Goal: Find specific fact: Find specific page/section

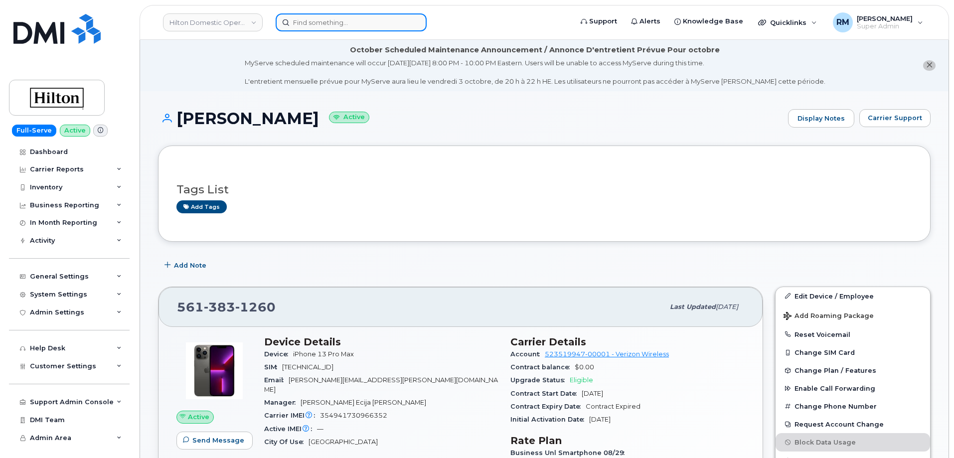
drag, startPoint x: 0, startPoint y: 0, endPoint x: 343, endPoint y: 21, distance: 343.7
click at [343, 21] on input at bounding box center [351, 22] width 151 height 18
paste input "503-354-7472"
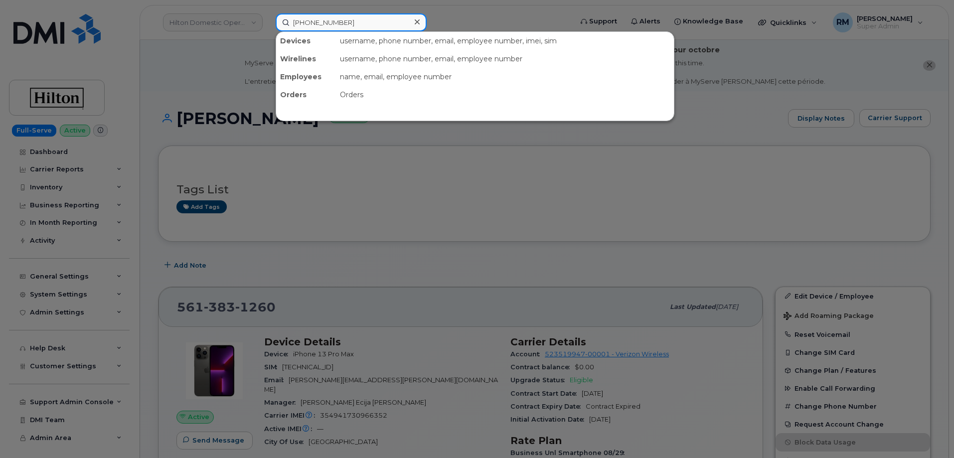
type input "503-354-7472"
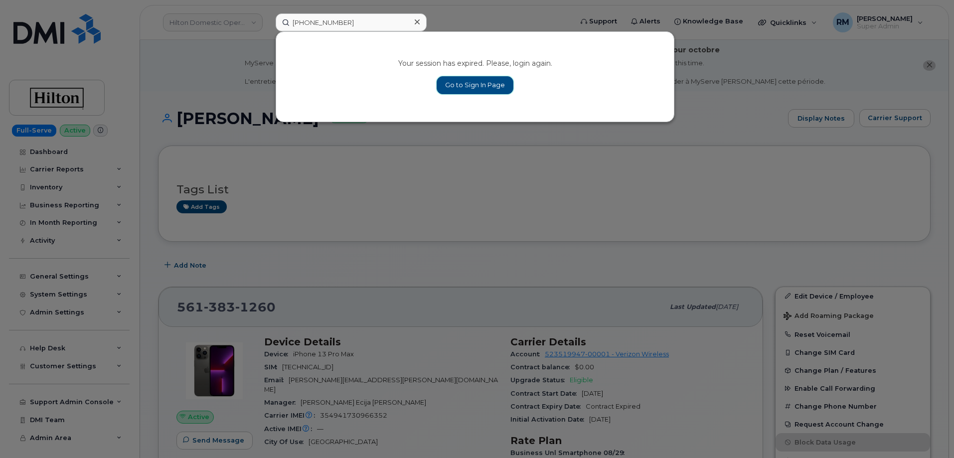
click at [479, 90] on link "Go to Sign In Page" at bounding box center [475, 85] width 77 height 18
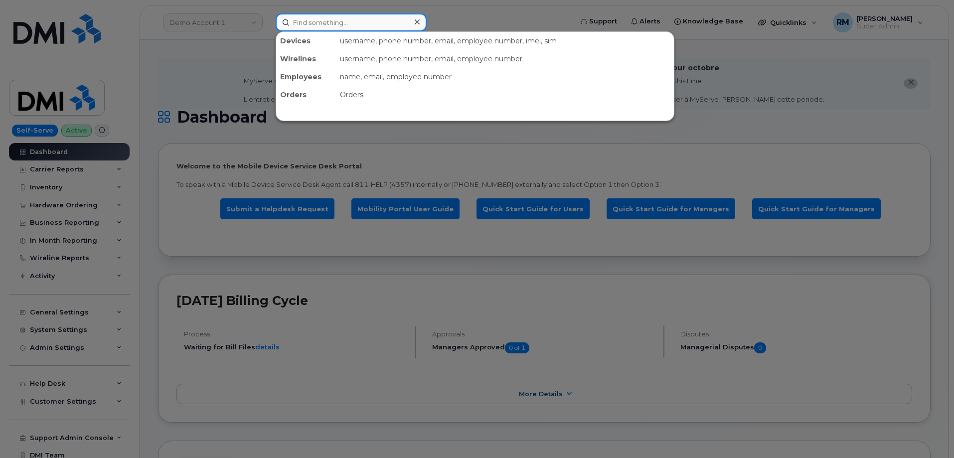
click at [331, 25] on input at bounding box center [351, 22] width 151 height 18
paste input "503-354-7472"
type input "503-354-7472"
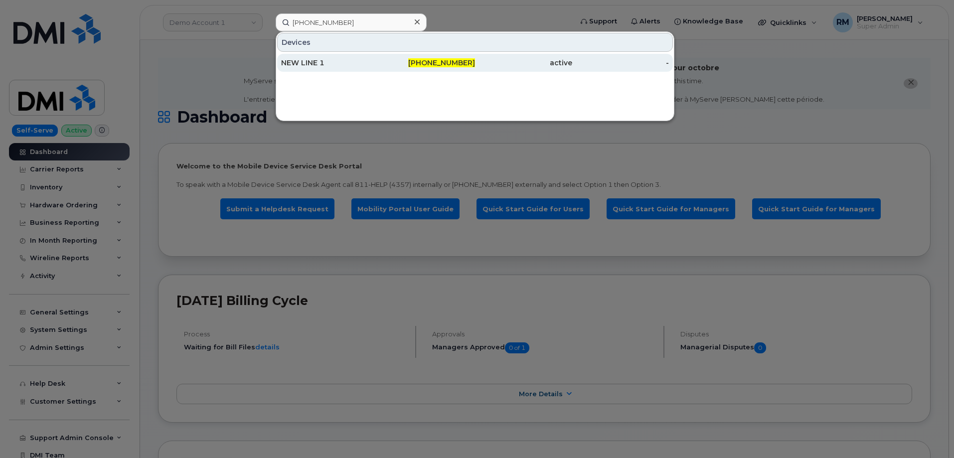
click at [334, 63] on div "NEW LINE 1" at bounding box center [329, 63] width 97 height 10
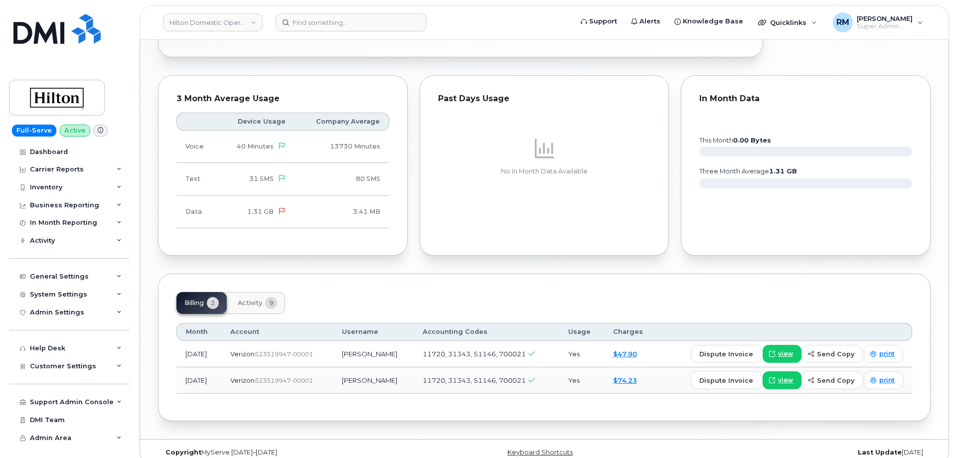
scroll to position [678, 0]
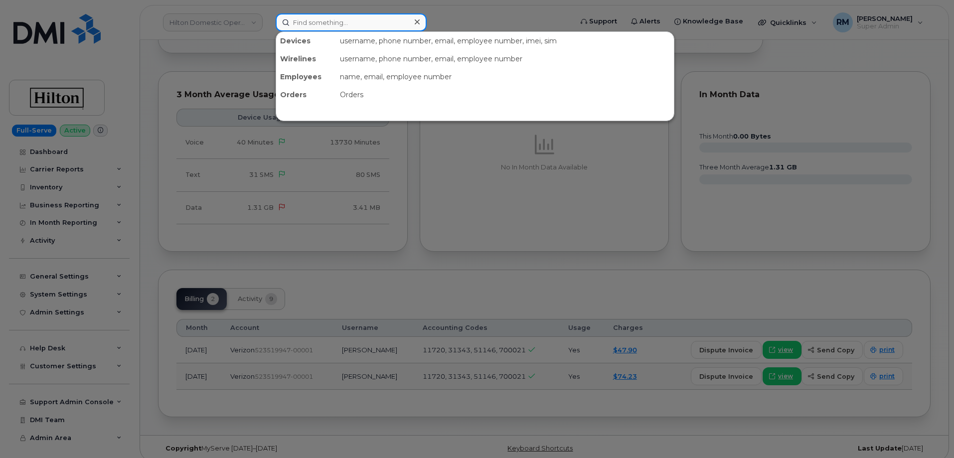
click at [314, 29] on input at bounding box center [351, 22] width 151 height 18
paste input "703-712-2738"
type input "703-712-2738"
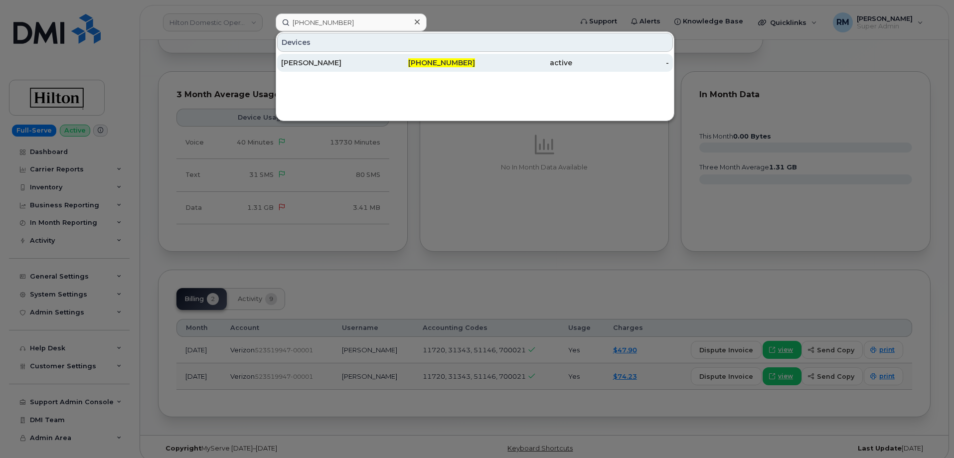
click at [412, 63] on div "703-712-2738" at bounding box center [426, 63] width 97 height 10
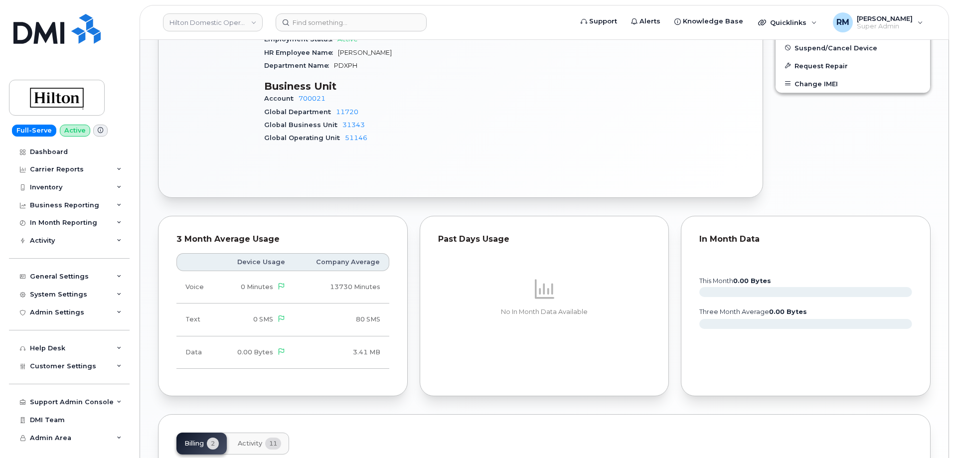
scroll to position [593, 0]
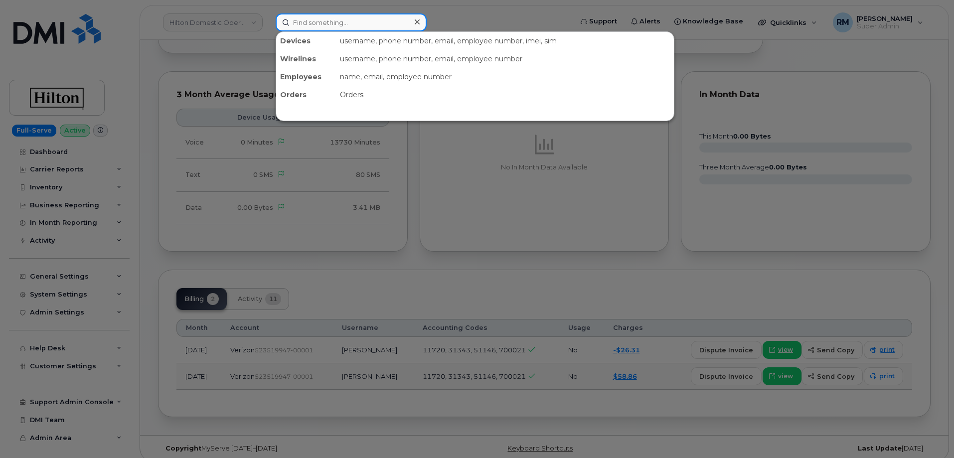
click at [318, 20] on input at bounding box center [351, 22] width 151 height 18
paste input "[PHONE_NUMBER]"
type input "[PHONE_NUMBER]"
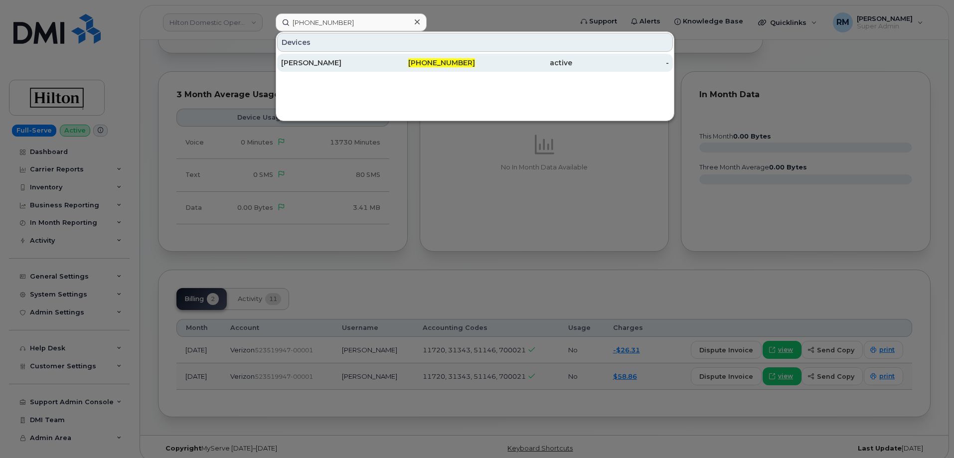
click at [335, 63] on div "DAVID ECIJA" at bounding box center [329, 63] width 97 height 10
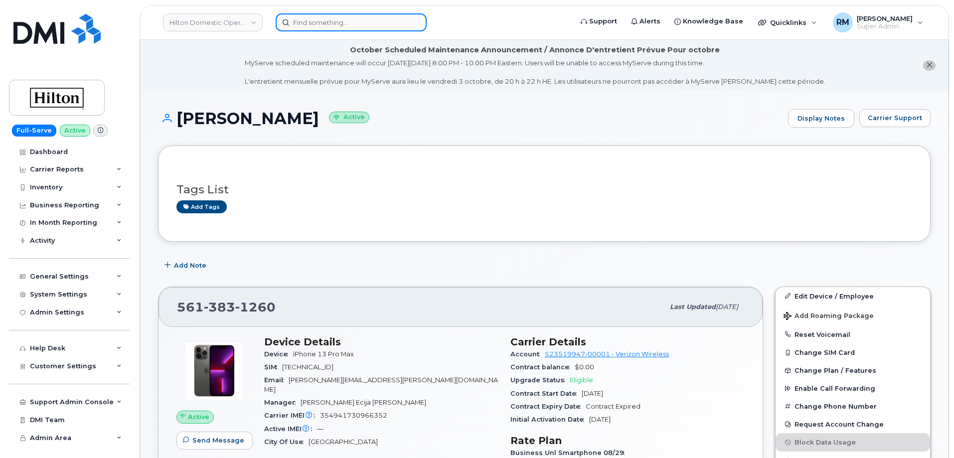
click at [356, 20] on input at bounding box center [351, 22] width 151 height 18
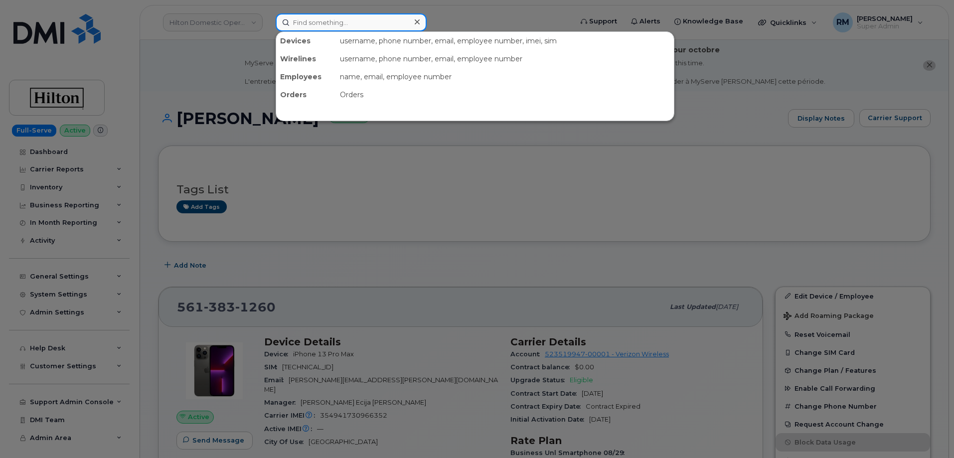
paste input "8324442978"
type input "8324442978"
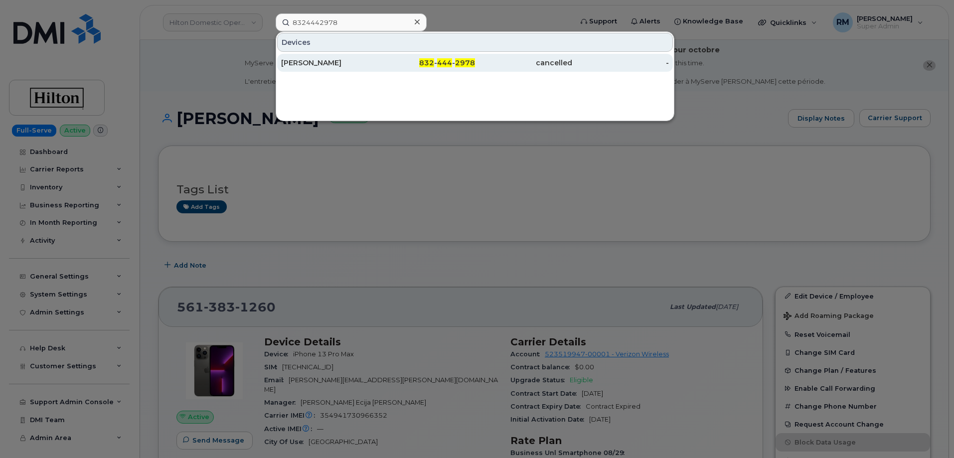
click at [327, 63] on div "[PERSON_NAME]" at bounding box center [329, 63] width 97 height 10
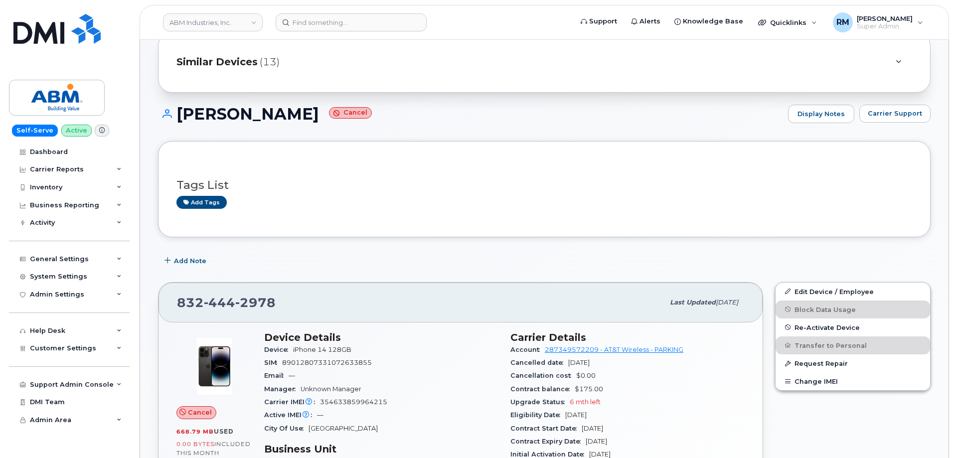
scroll to position [100, 0]
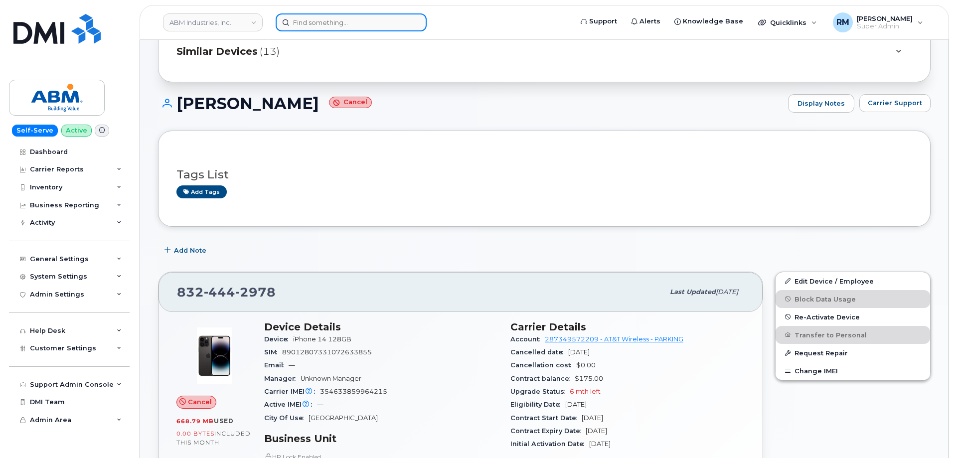
click at [359, 27] on input at bounding box center [351, 22] width 151 height 18
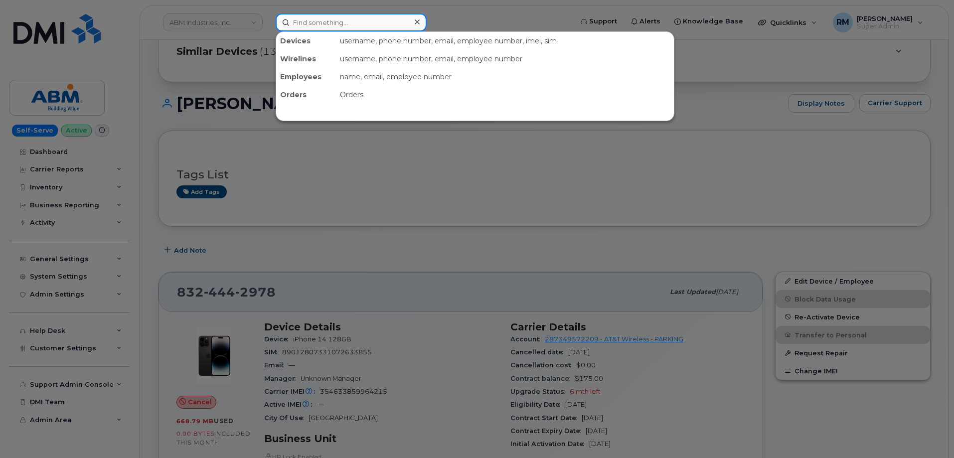
paste input "[PHONE_NUMBER]"
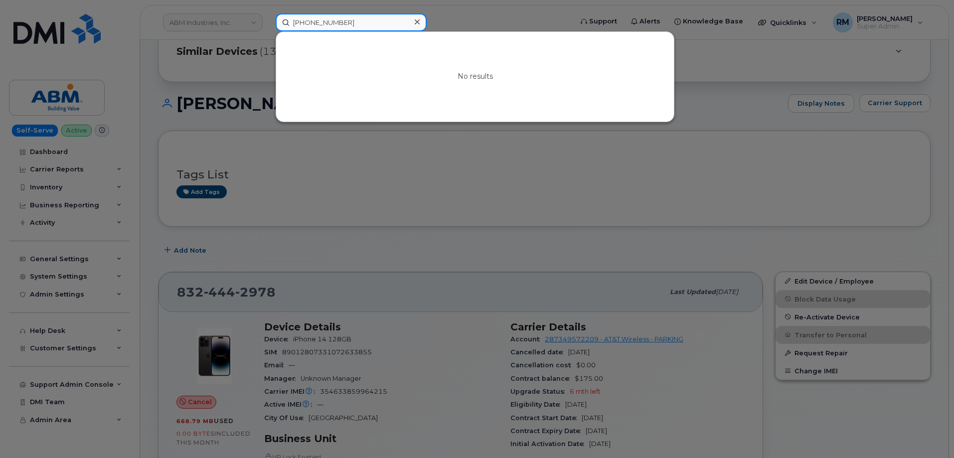
click at [353, 25] on input "[PHONE_NUMBER]" at bounding box center [351, 22] width 151 height 18
drag, startPoint x: 373, startPoint y: 23, endPoint x: 271, endPoint y: 20, distance: 102.2
click at [271, 20] on div "[PHONE_NUMBER] No results" at bounding box center [421, 22] width 306 height 18
paste input "9494362048"
type input "9494362048"
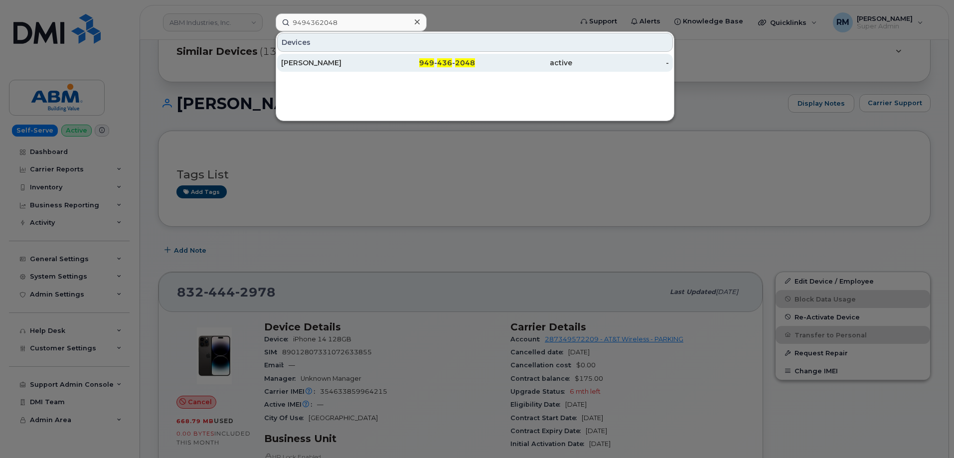
click at [380, 61] on div "949 - 436 - 2048" at bounding box center [426, 63] width 97 height 10
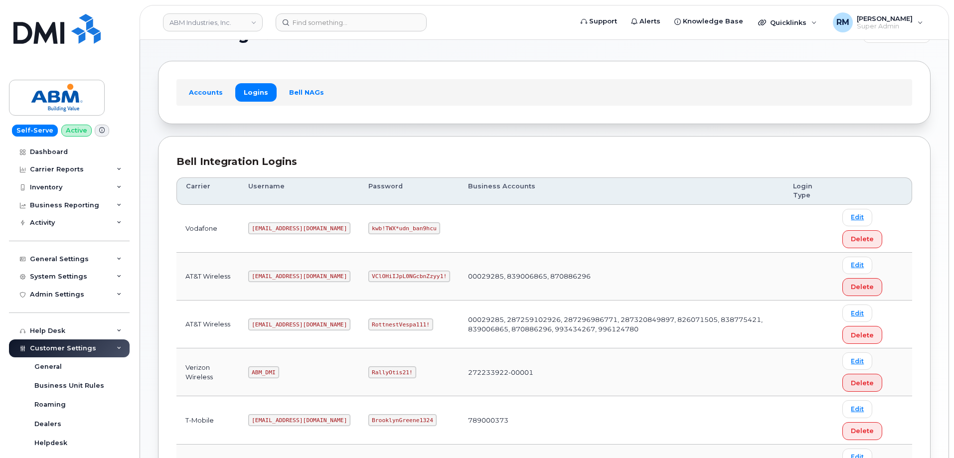
scroll to position [50, 0]
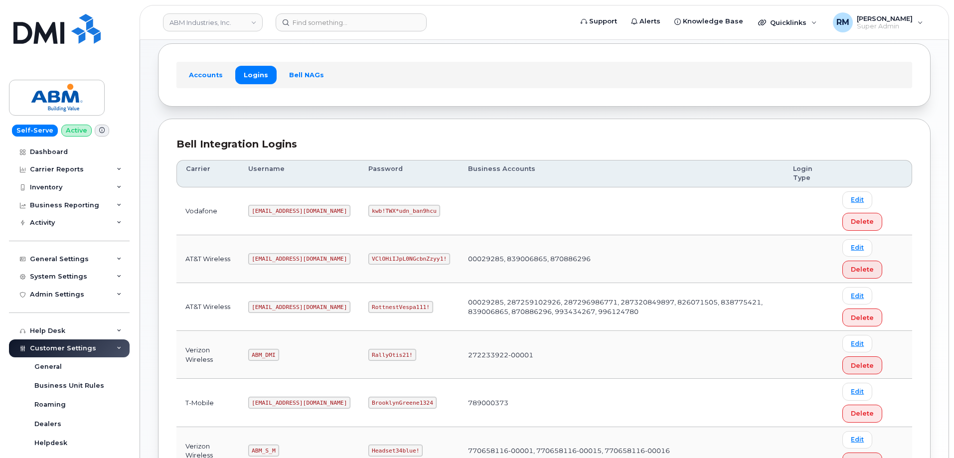
click at [368, 310] on code "RottnestVespa111!" at bounding box center [400, 307] width 65 height 12
copy code "RottnestVespa111"
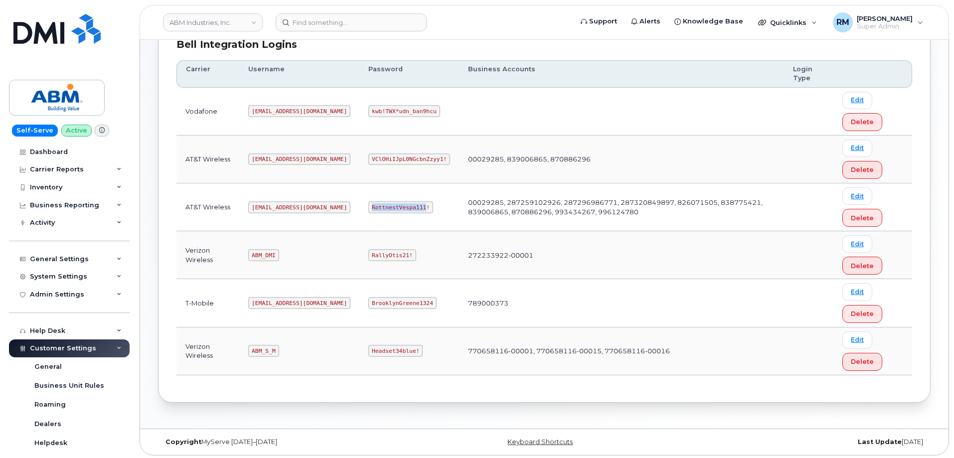
scroll to position [152, 0]
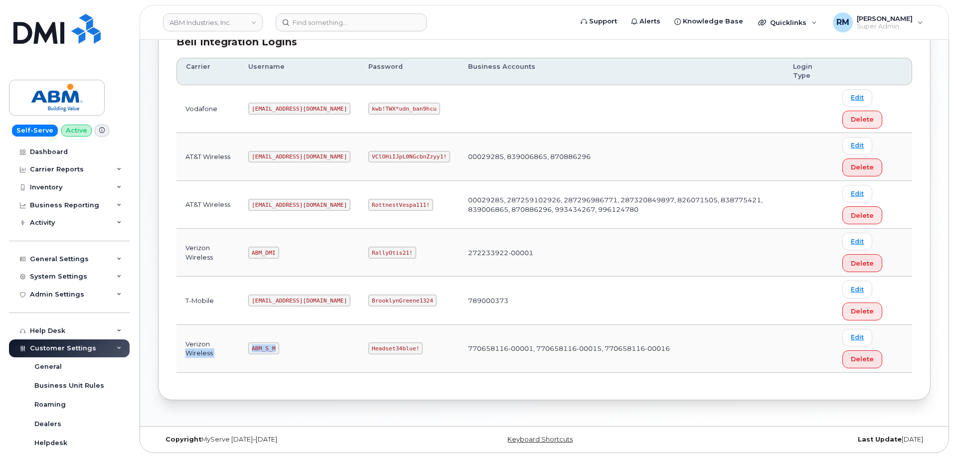
drag, startPoint x: 274, startPoint y: 347, endPoint x: 235, endPoint y: 338, distance: 40.4
click at [234, 345] on tr "Verizon Wireless ABM_S_M Headset34blue! 770658116-00001, 770658116-00015, 77065…" at bounding box center [544, 349] width 736 height 48
click at [261, 350] on code "ABM_S_M" at bounding box center [263, 348] width 30 height 12
drag, startPoint x: 253, startPoint y: 348, endPoint x: 275, endPoint y: 349, distance: 21.5
click at [275, 349] on code "ABM_S_M" at bounding box center [263, 348] width 30 height 12
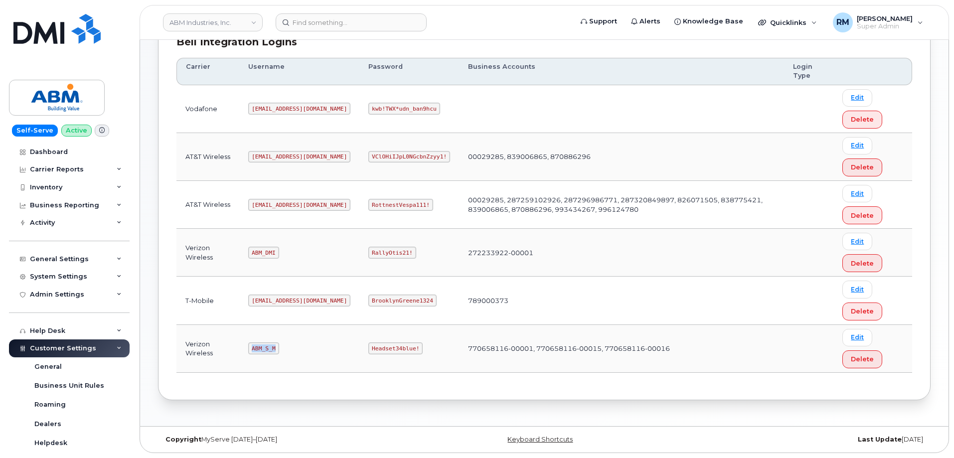
copy code "ABM_S_M"
click at [368, 348] on code "Headset34blue!" at bounding box center [395, 348] width 54 height 12
copy code "Headset34blue"
